Goal: Information Seeking & Learning: Learn about a topic

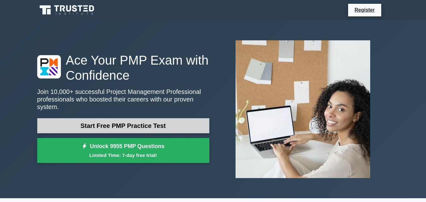
click at [113, 127] on link "Start Free PMP Practice Test" at bounding box center [123, 125] width 172 height 15
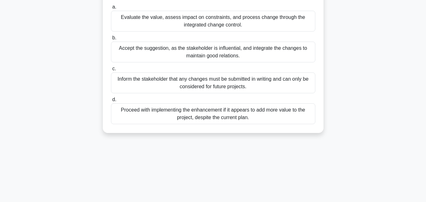
scroll to position [75, 0]
